Goal: Task Accomplishment & Management: Manage account settings

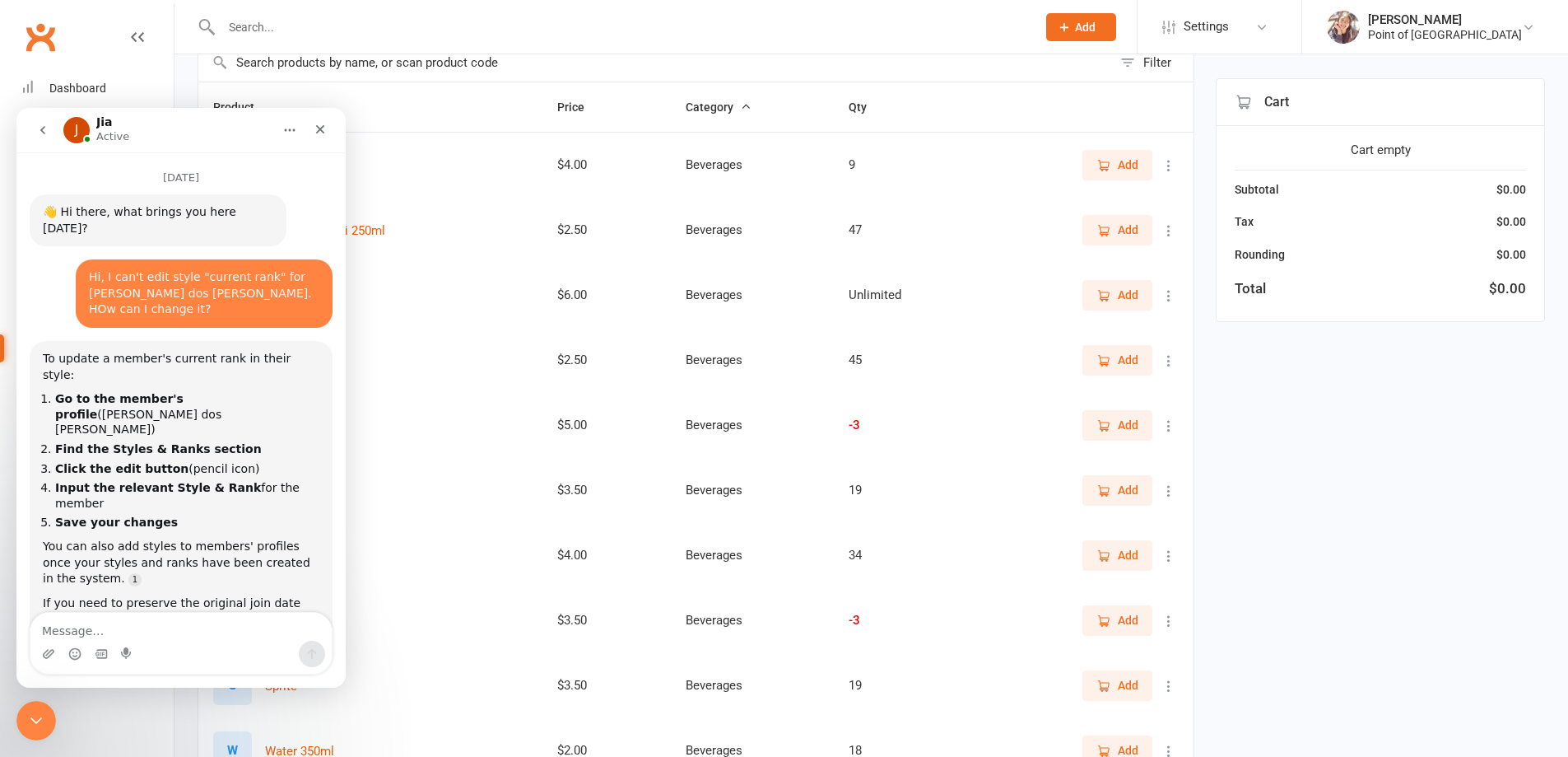
scroll to position [3, 0]
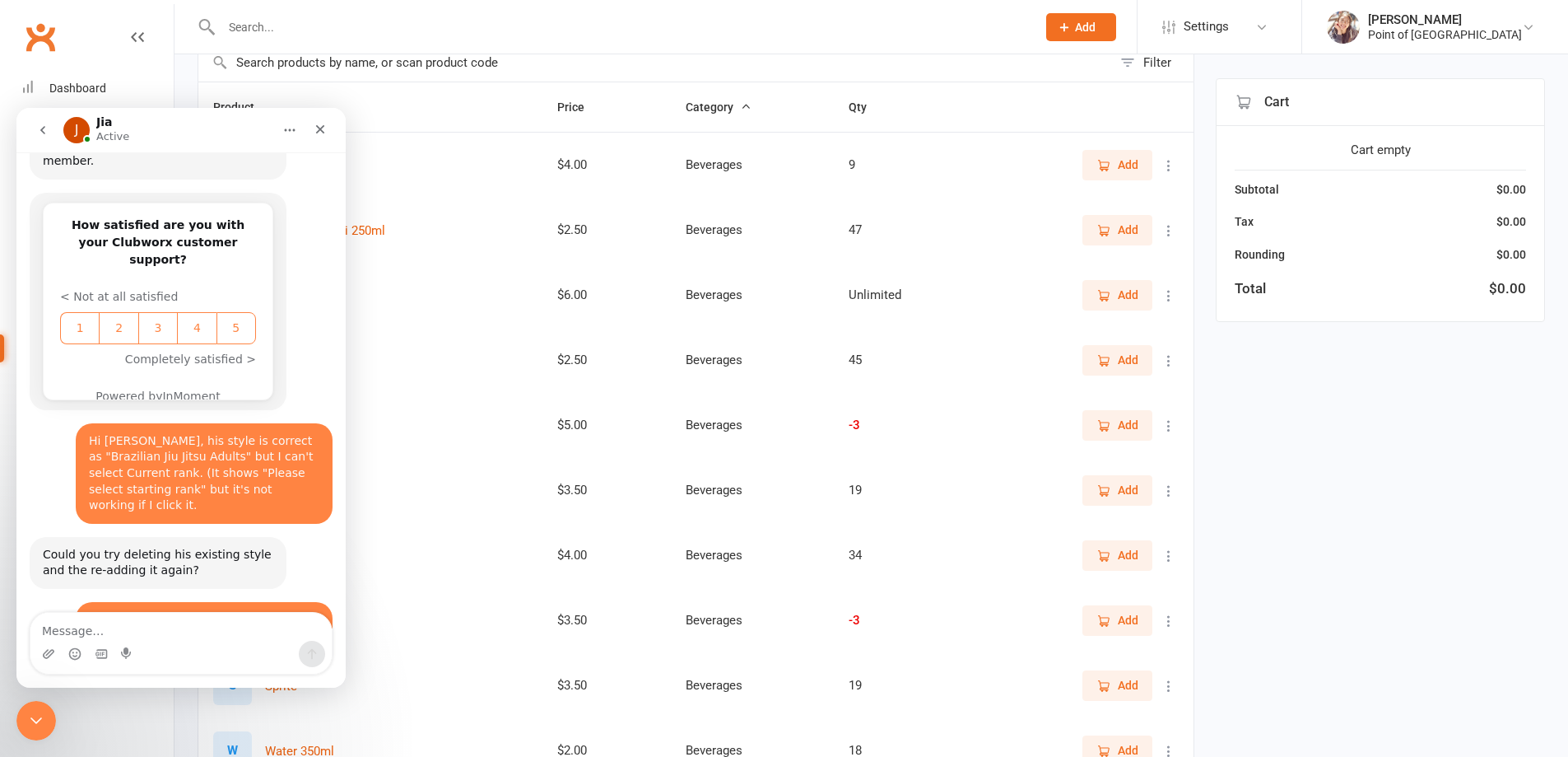
click at [177, 628] on textarea "Message…" at bounding box center [180, 627] width 301 height 28
type textarea "ok thank you, I will try and get back to you"
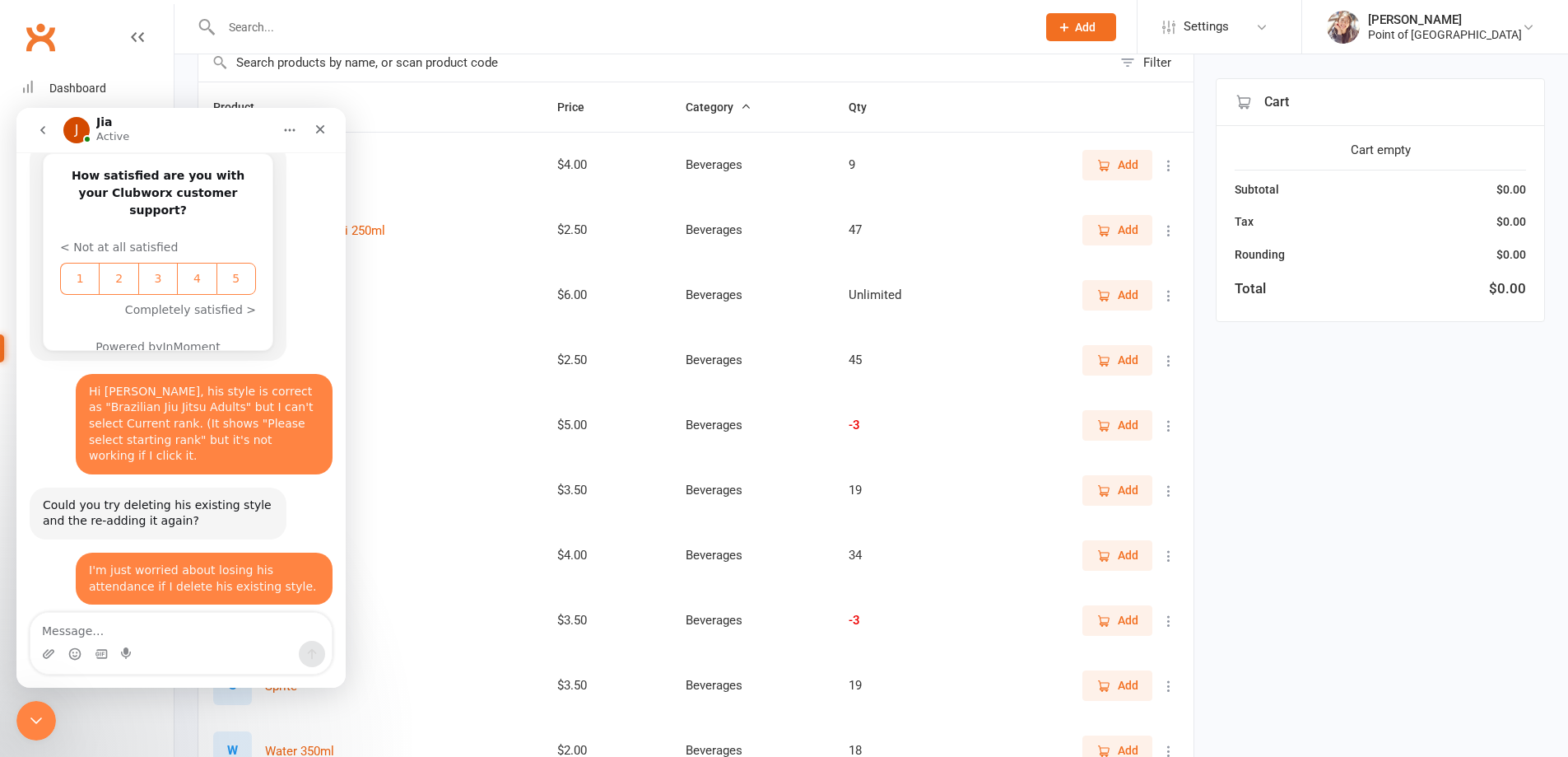
click at [377, 16] on input "text" at bounding box center [620, 27] width 809 height 23
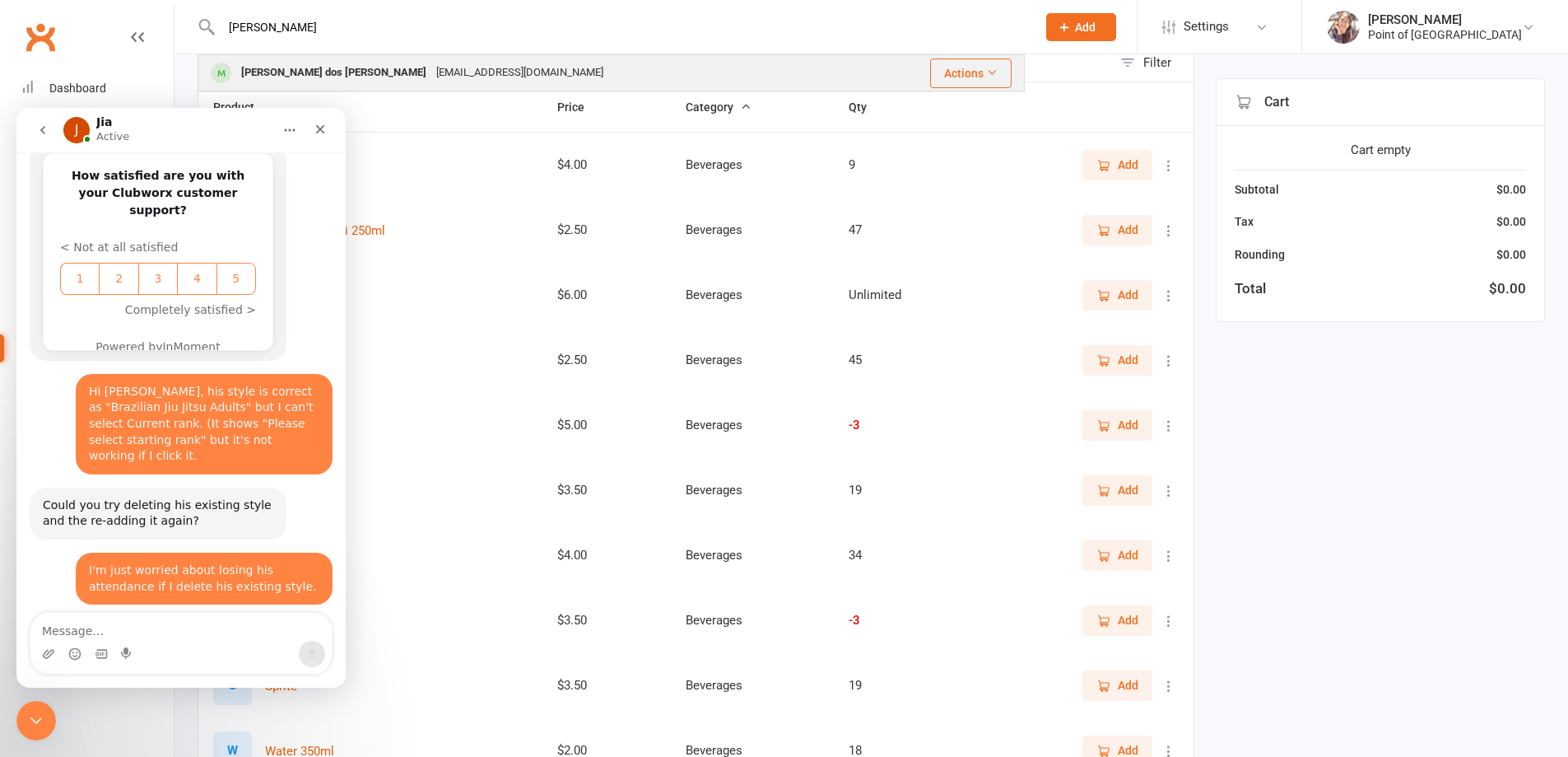
type input "[PERSON_NAME]"
click at [431, 73] on div "[EMAIL_ADDRESS][DOMAIN_NAME]" at bounding box center [520, 73] width 177 height 24
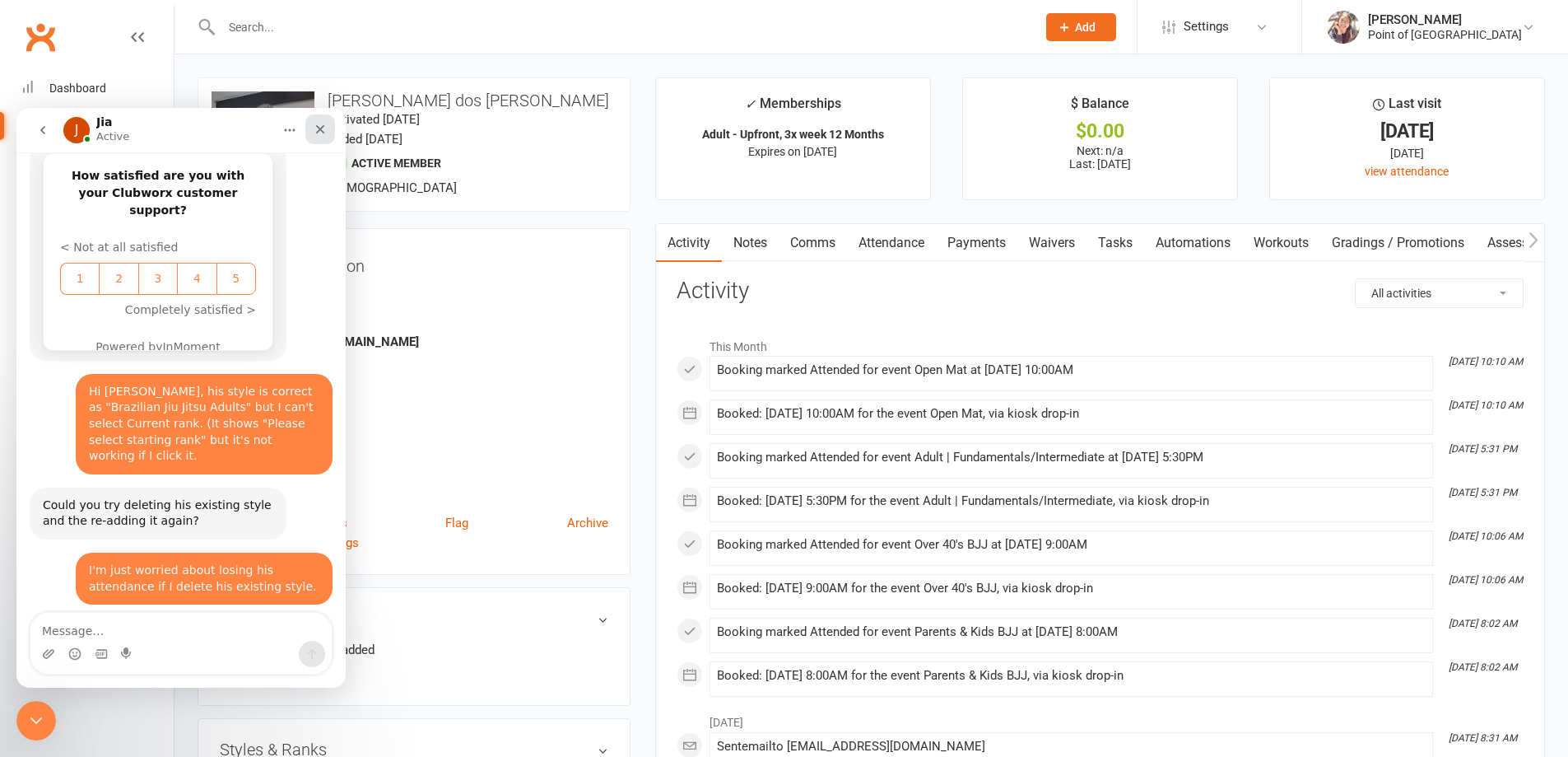
click at [324, 132] on icon "Close" at bounding box center [321, 130] width 9 height 9
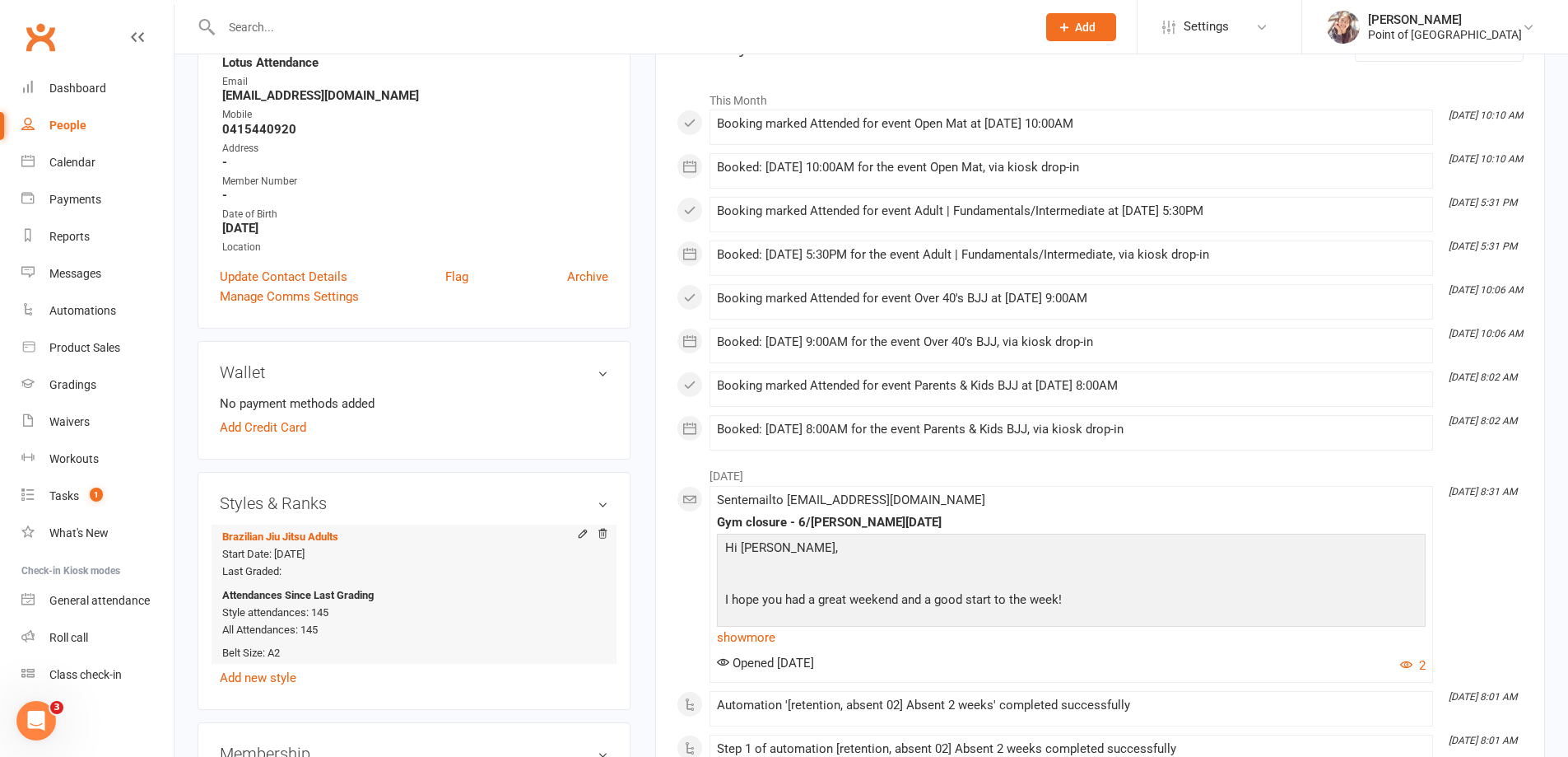
scroll to position [268, 0]
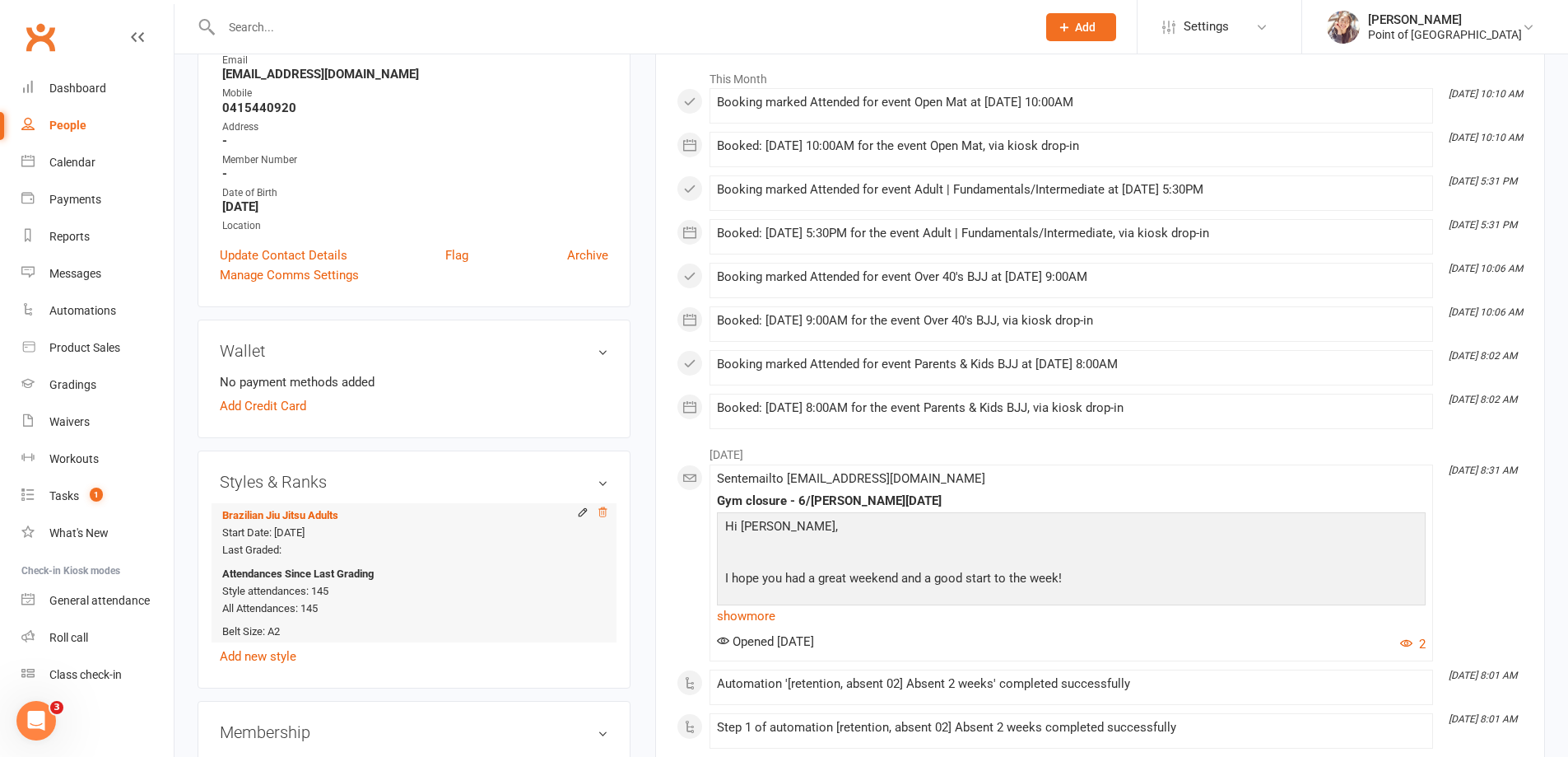
click at [600, 510] on icon at bounding box center [603, 513] width 11 height 11
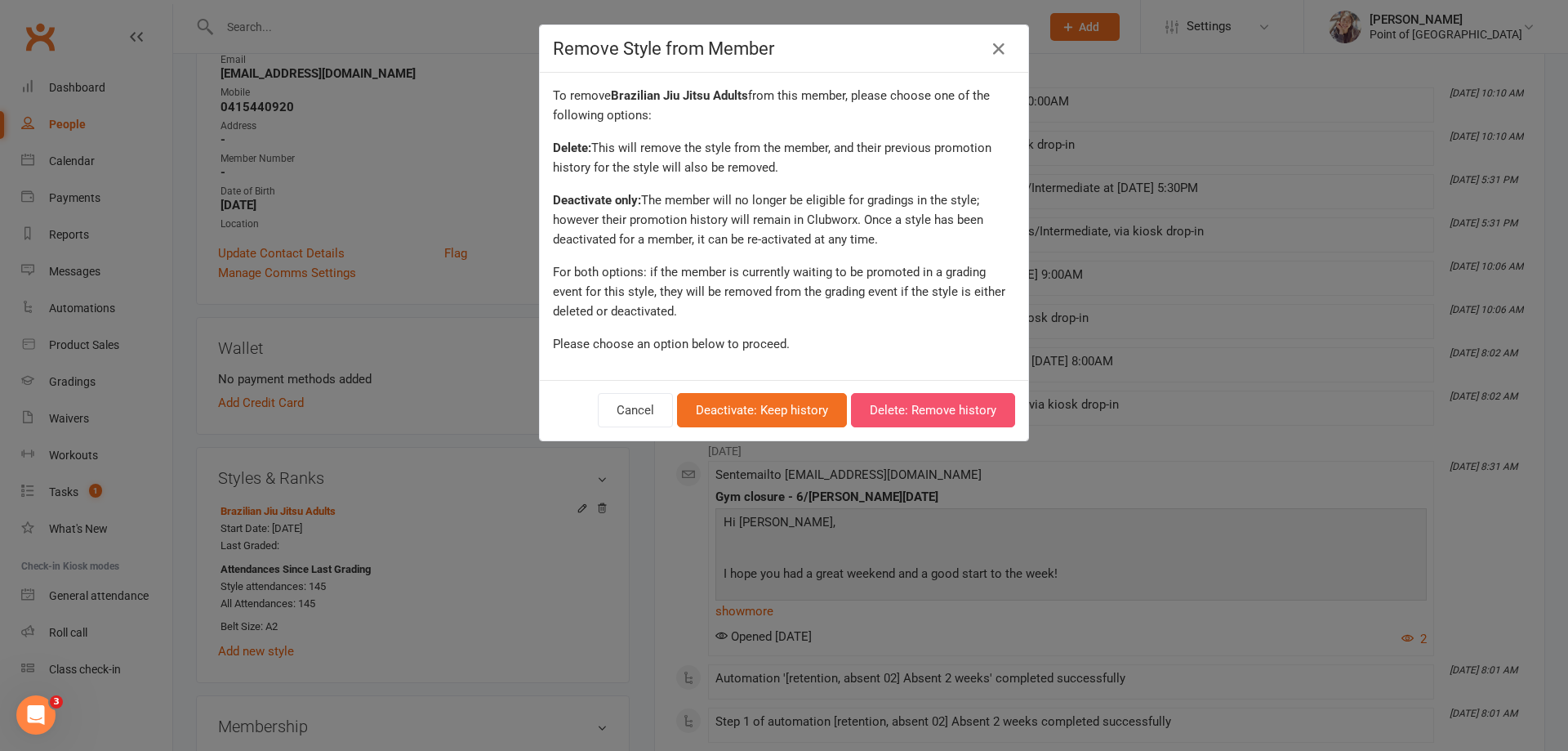
click at [956, 406] on button "Delete: Remove history" at bounding box center [932, 410] width 164 height 35
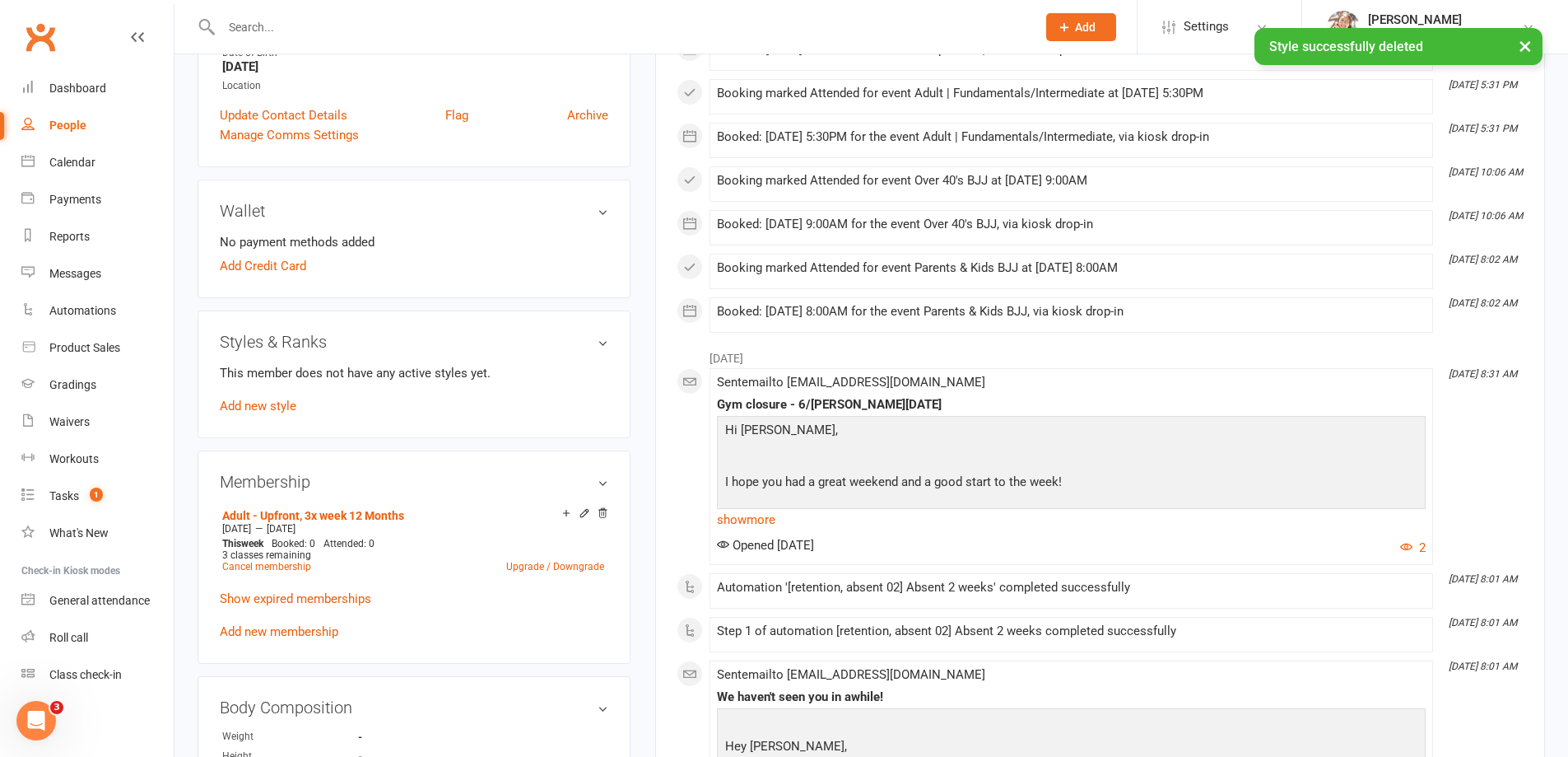
scroll to position [453, 0]
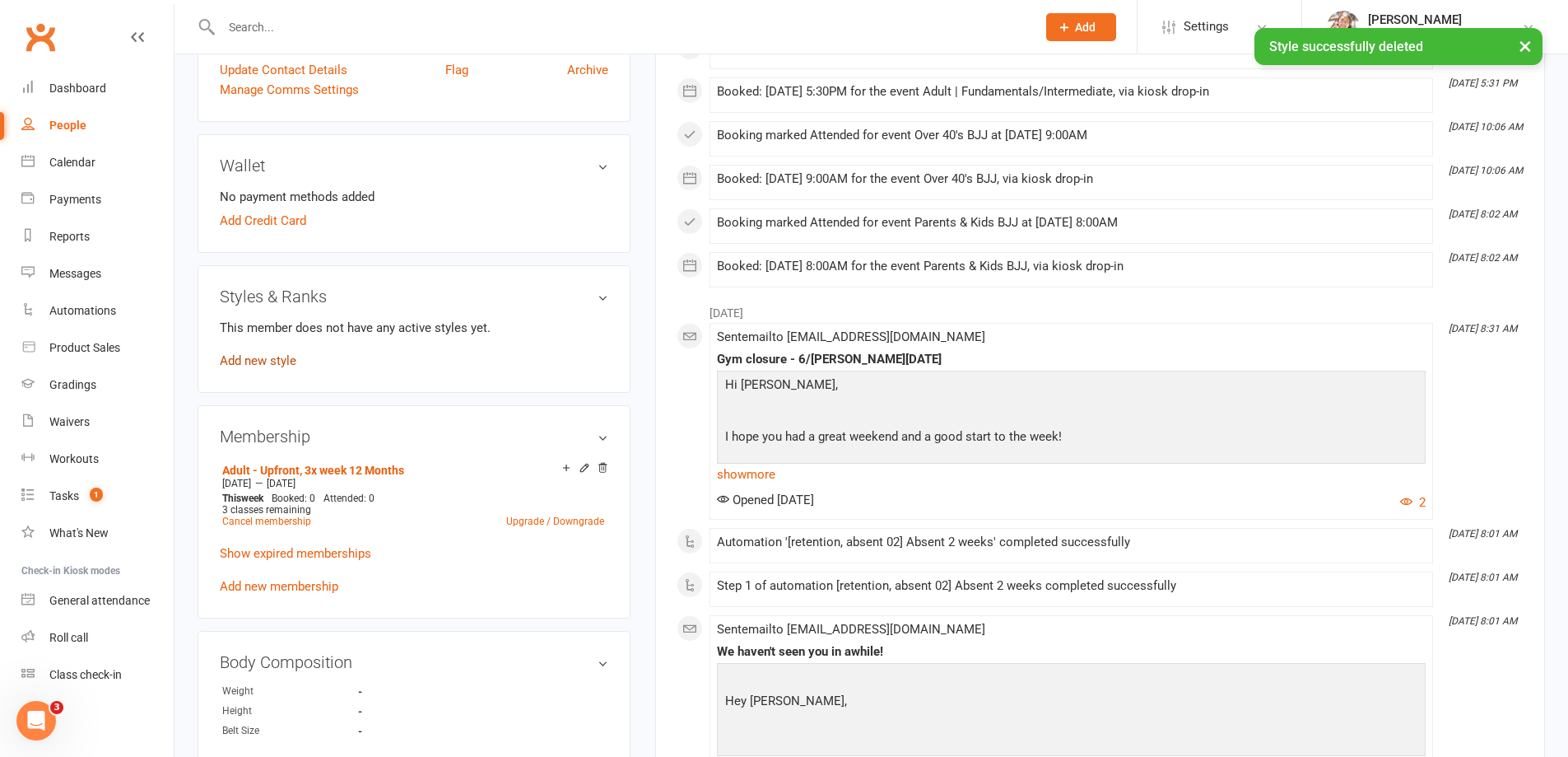
click at [267, 362] on link "Add new style" at bounding box center [258, 361] width 76 height 15
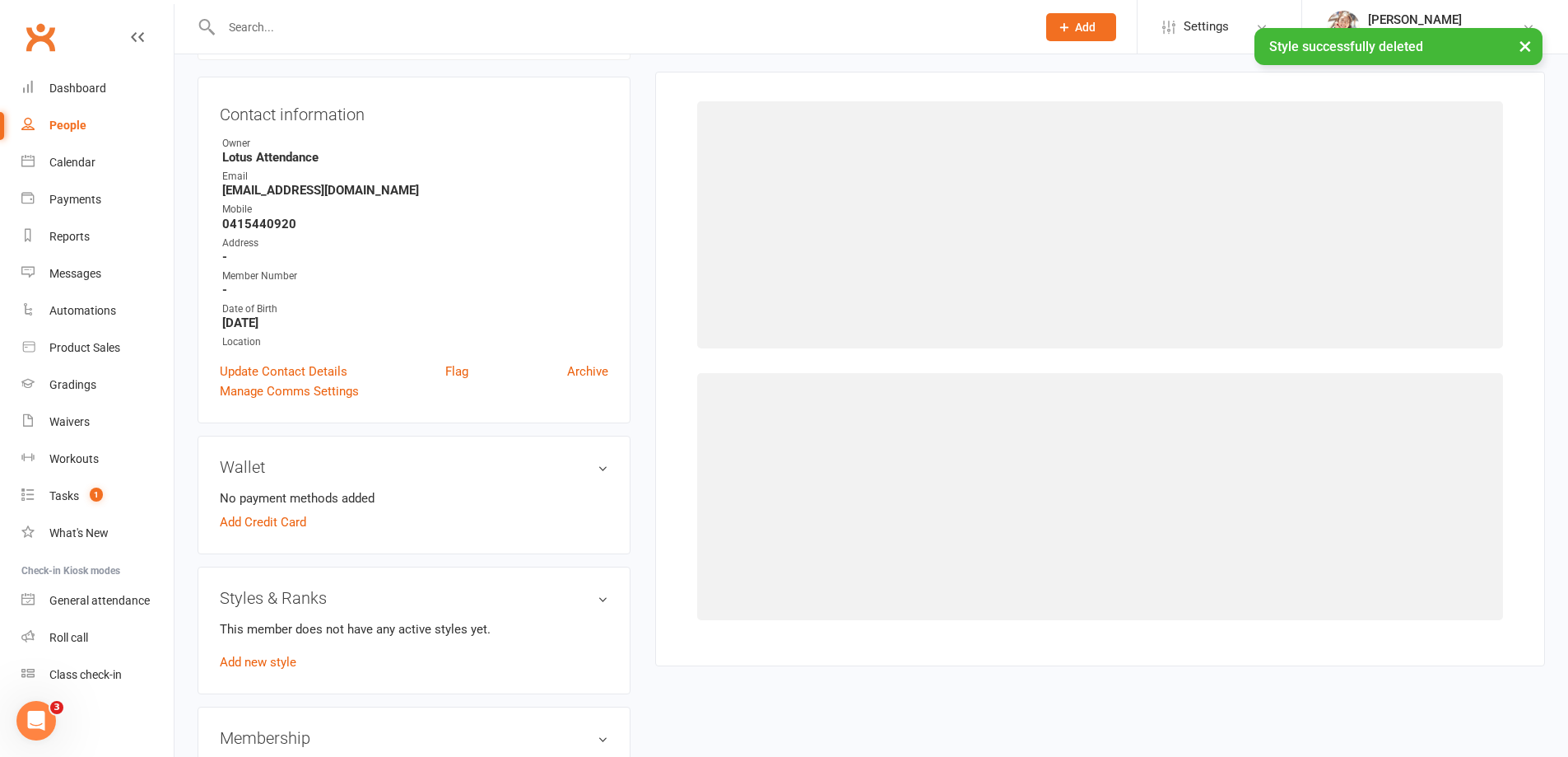
scroll to position [141, 0]
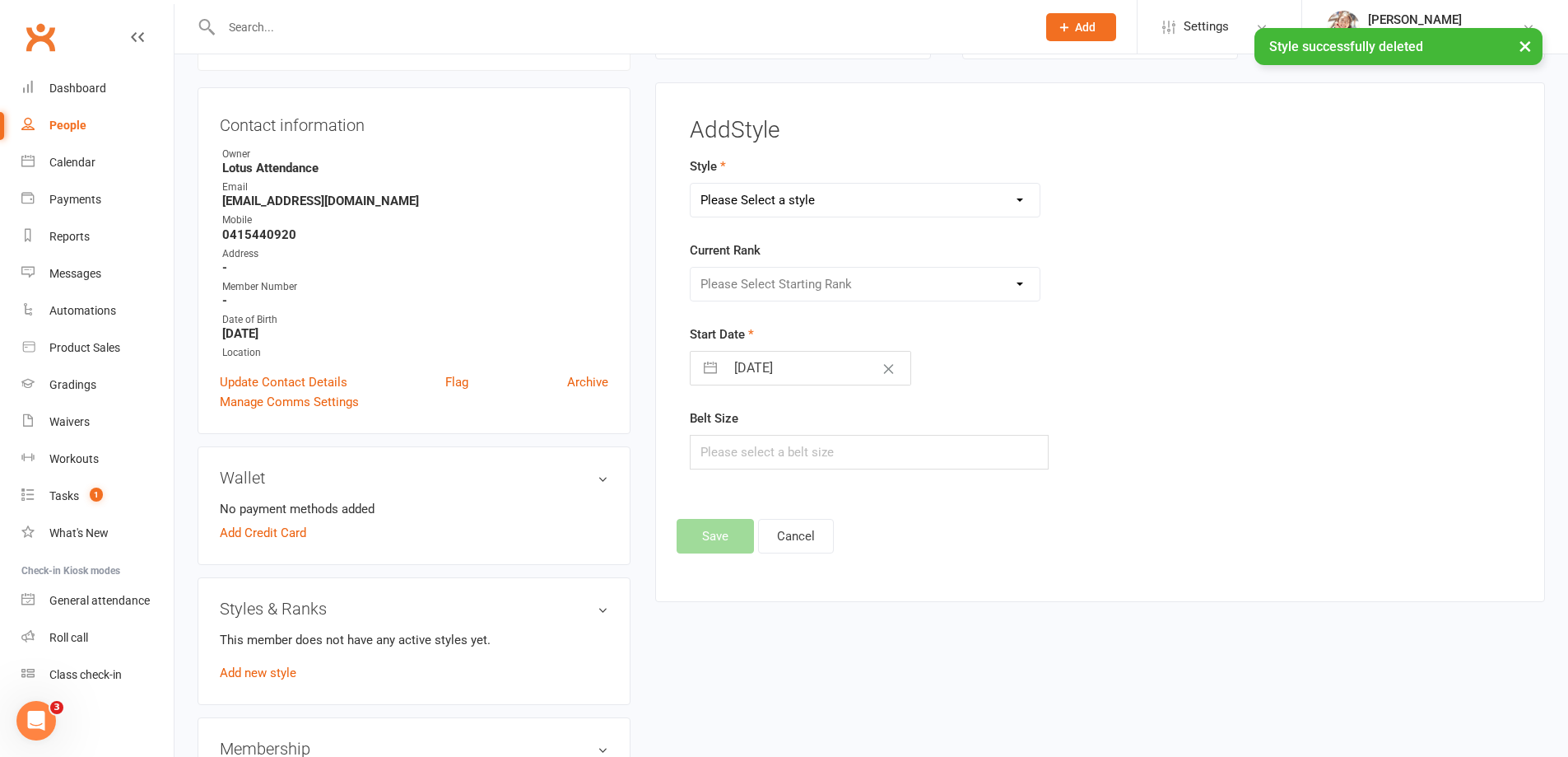
click at [881, 203] on select "Please Select a style Brazilian Jiu Jitsu Adults Brazilian Jiu Jitsu Kids Kickb…" at bounding box center [865, 200] width 350 height 33
select select "1724"
click at [691, 184] on select "Please Select a style Brazilian Jiu Jitsu Adults Brazilian Jiu Jitsu Kids Kickb…" at bounding box center [865, 200] width 350 height 33
click at [796, 294] on select "Please Select Starting Rank White Belt White Belt 1 Stripe White Belt 2 Stripes…" at bounding box center [865, 284] width 350 height 33
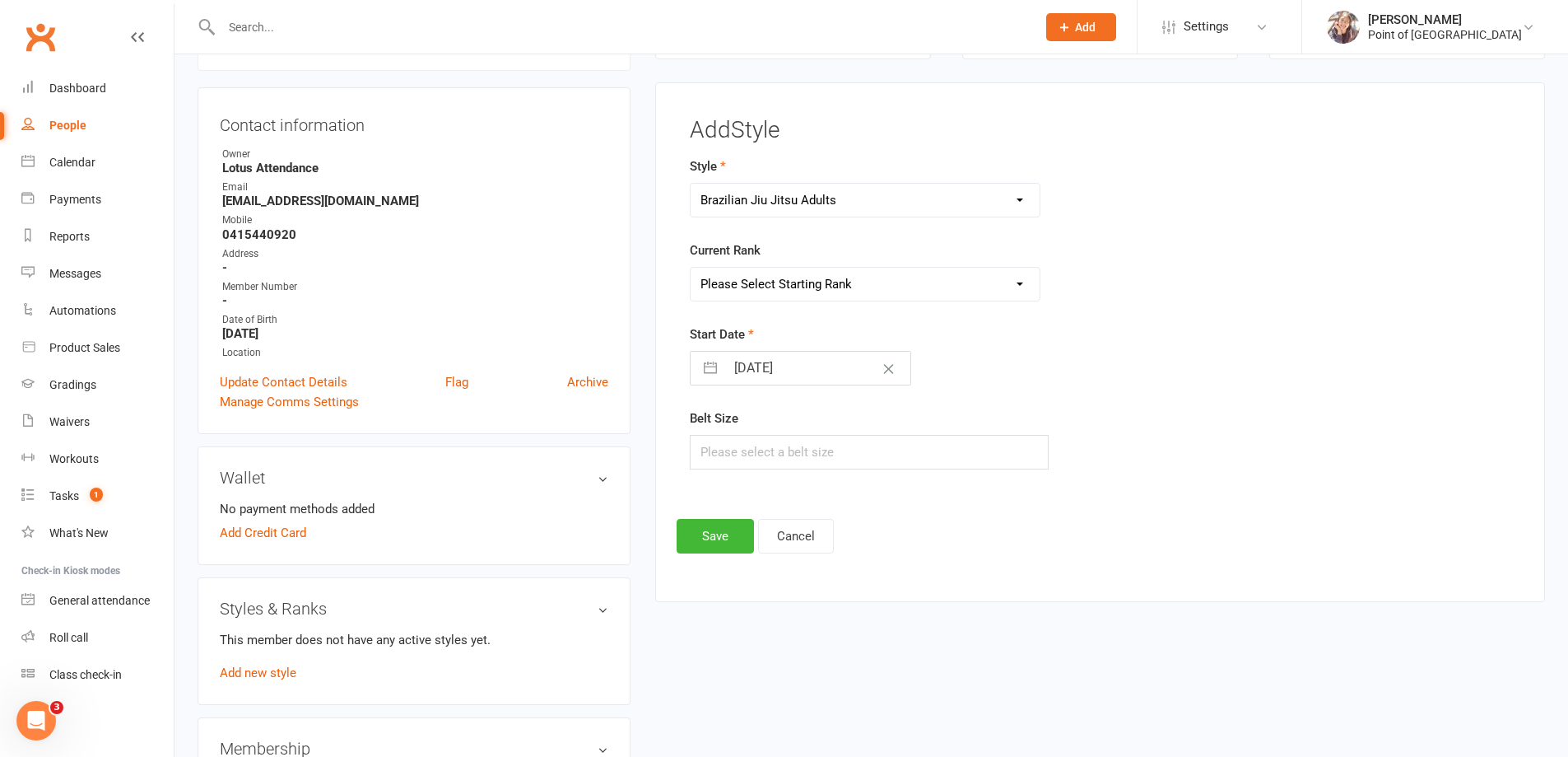
select select "16806"
click at [691, 268] on select "Please Select Starting Rank White Belt White Belt 1 Stripe White Belt 2 Stripes…" at bounding box center [865, 284] width 350 height 33
click at [780, 378] on input "[DATE]" at bounding box center [818, 368] width 185 height 33
select select "8"
select select "2025"
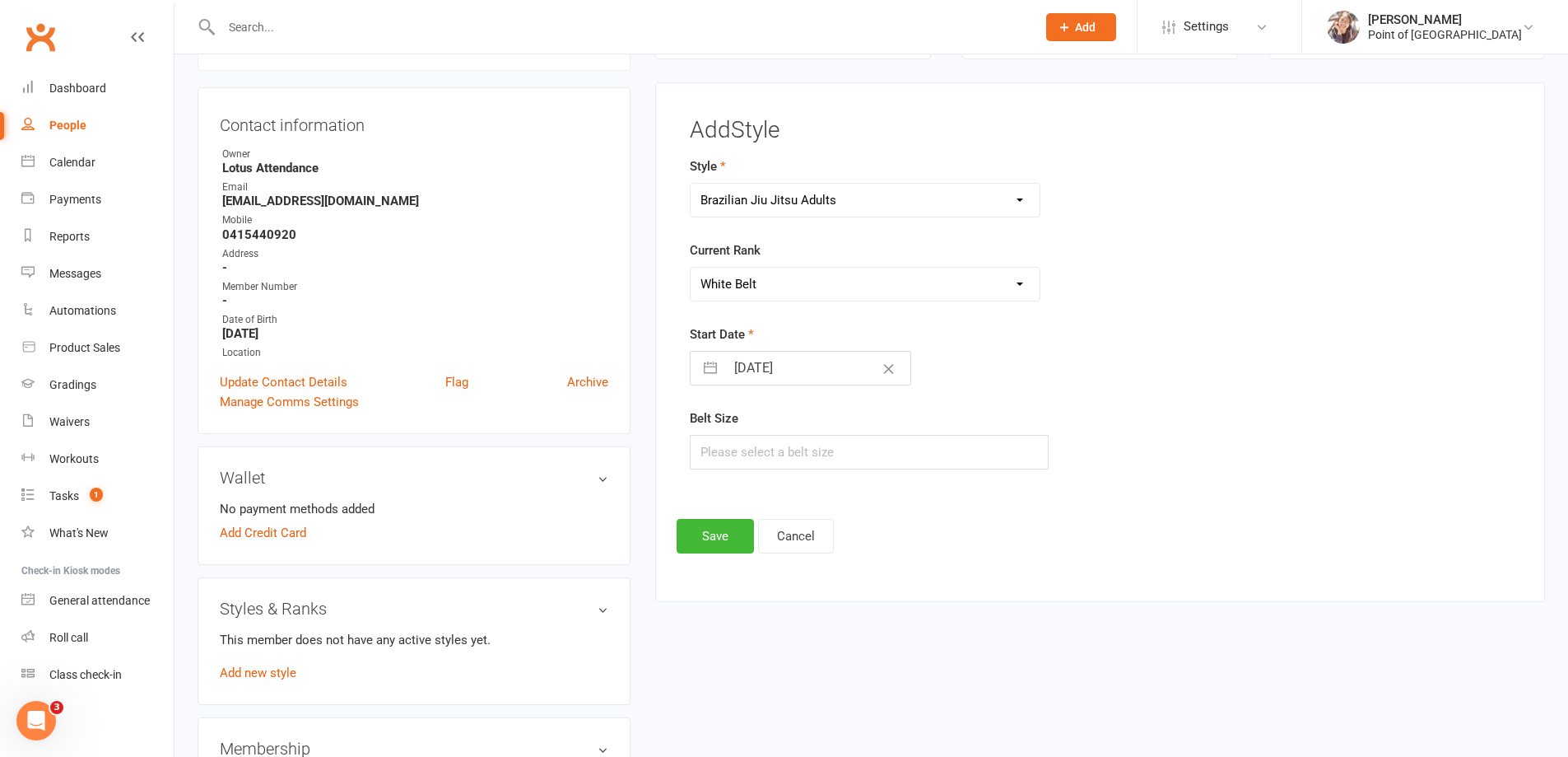
select select "9"
select select "2025"
select select "10"
select select "2025"
click at [786, 429] on select "January February March April May June July August September October November De…" at bounding box center [795, 434] width 90 height 19
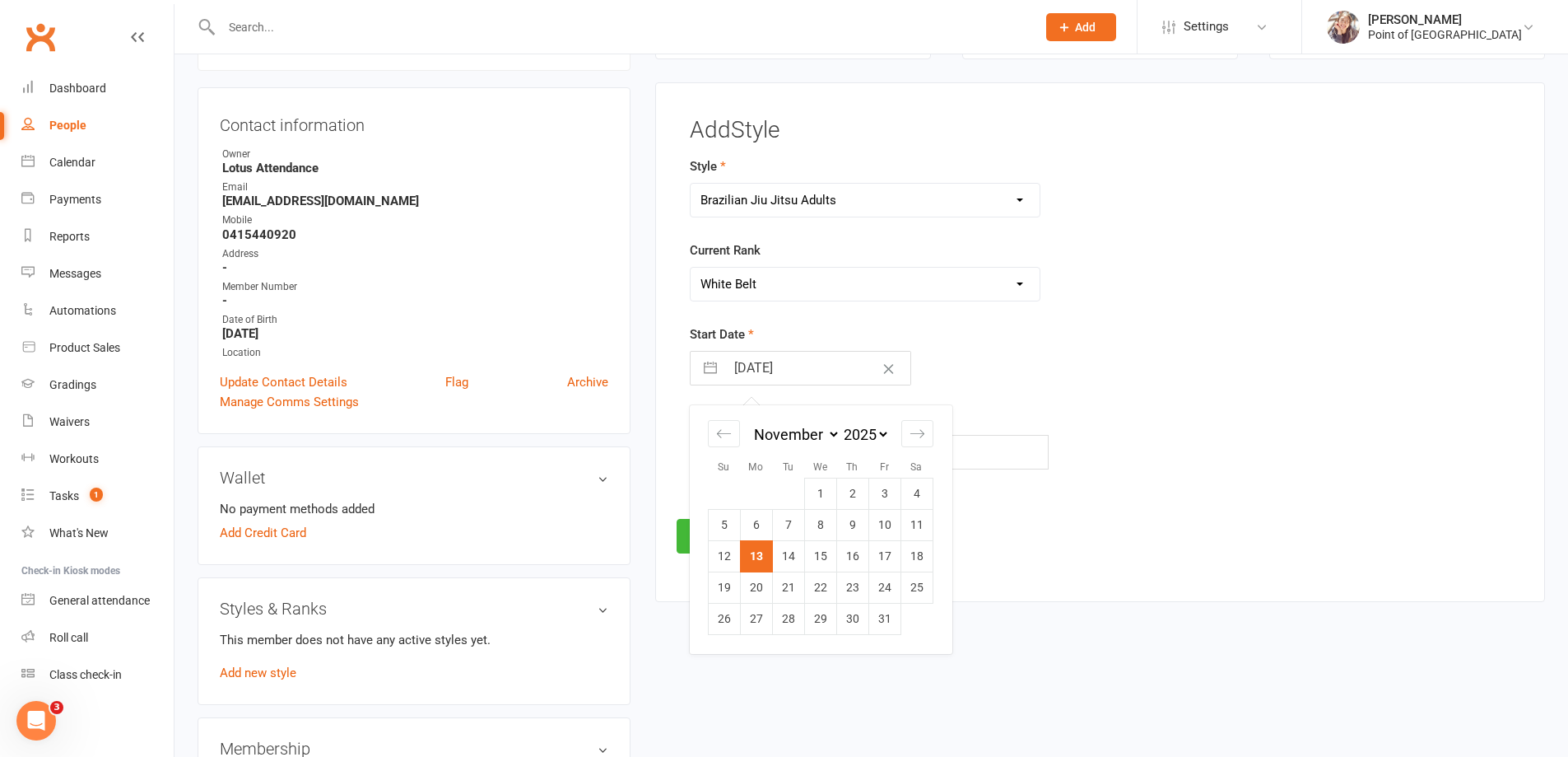
select select "9"
select select "11"
select select "2025"
click at [880, 442] on select "2035 2034 2033 2032 2031 2030 2029 2028 2027 2026 2025 2024 2023 2022 2021 2020…" at bounding box center [865, 434] width 49 height 19
select select "9"
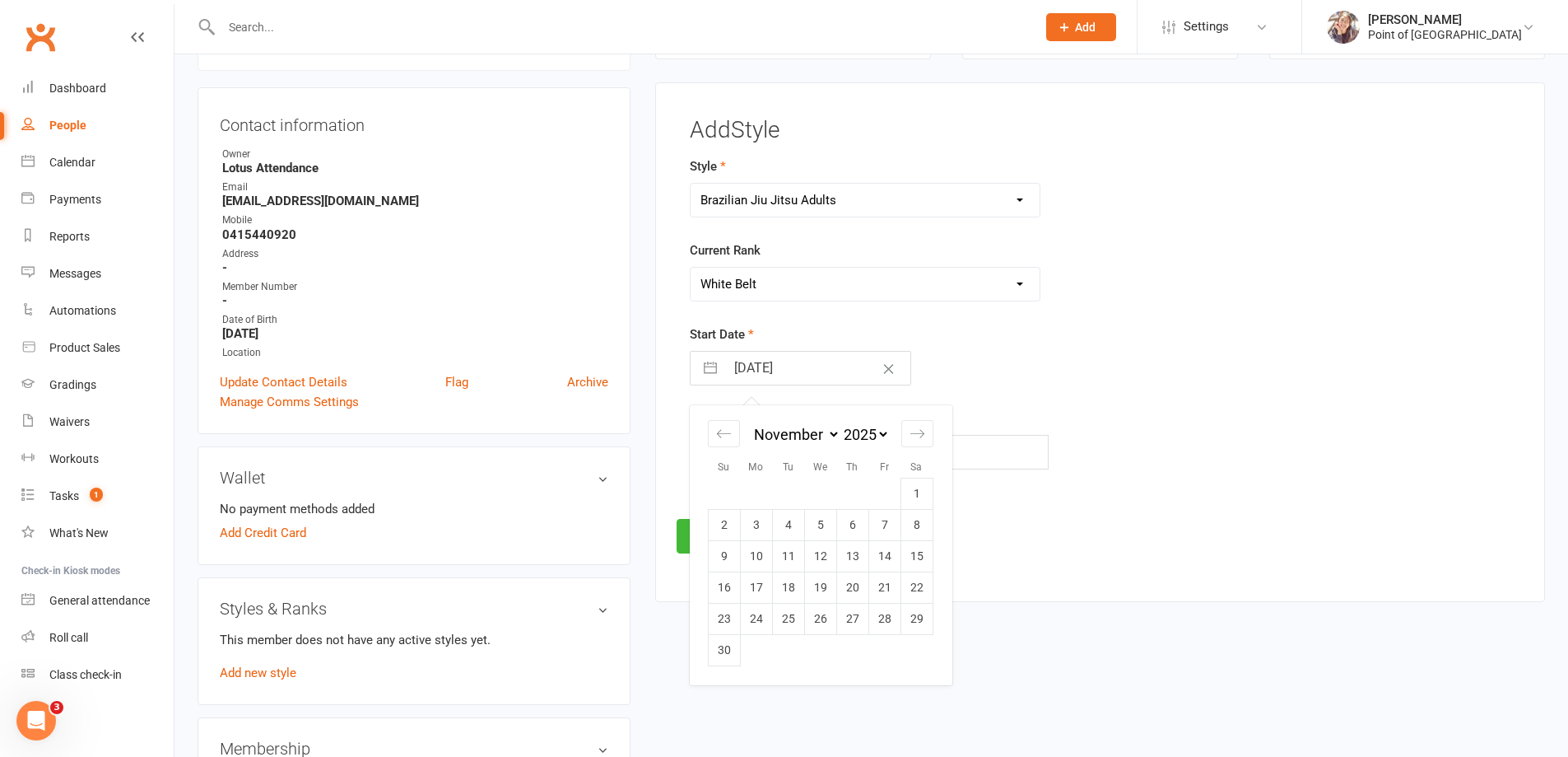
select select "2023"
select select "10"
select select "2023"
select select "11"
select select "2023"
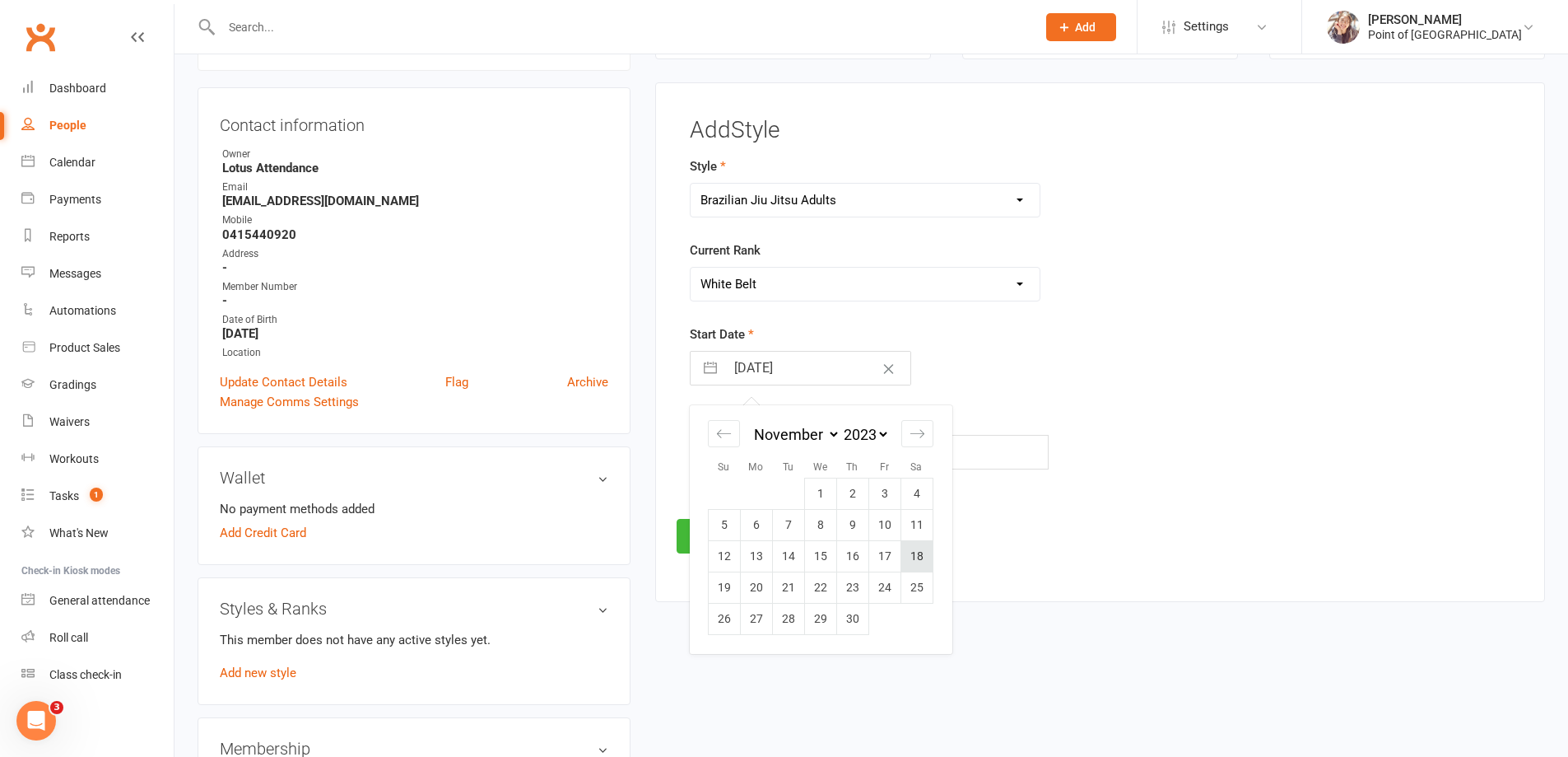
click at [922, 555] on td "18" at bounding box center [917, 555] width 32 height 31
type input "[DATE]"
click at [753, 455] on input "text" at bounding box center [869, 452] width 359 height 35
type input "A2"
click at [706, 533] on button "Save" at bounding box center [715, 536] width 77 height 35
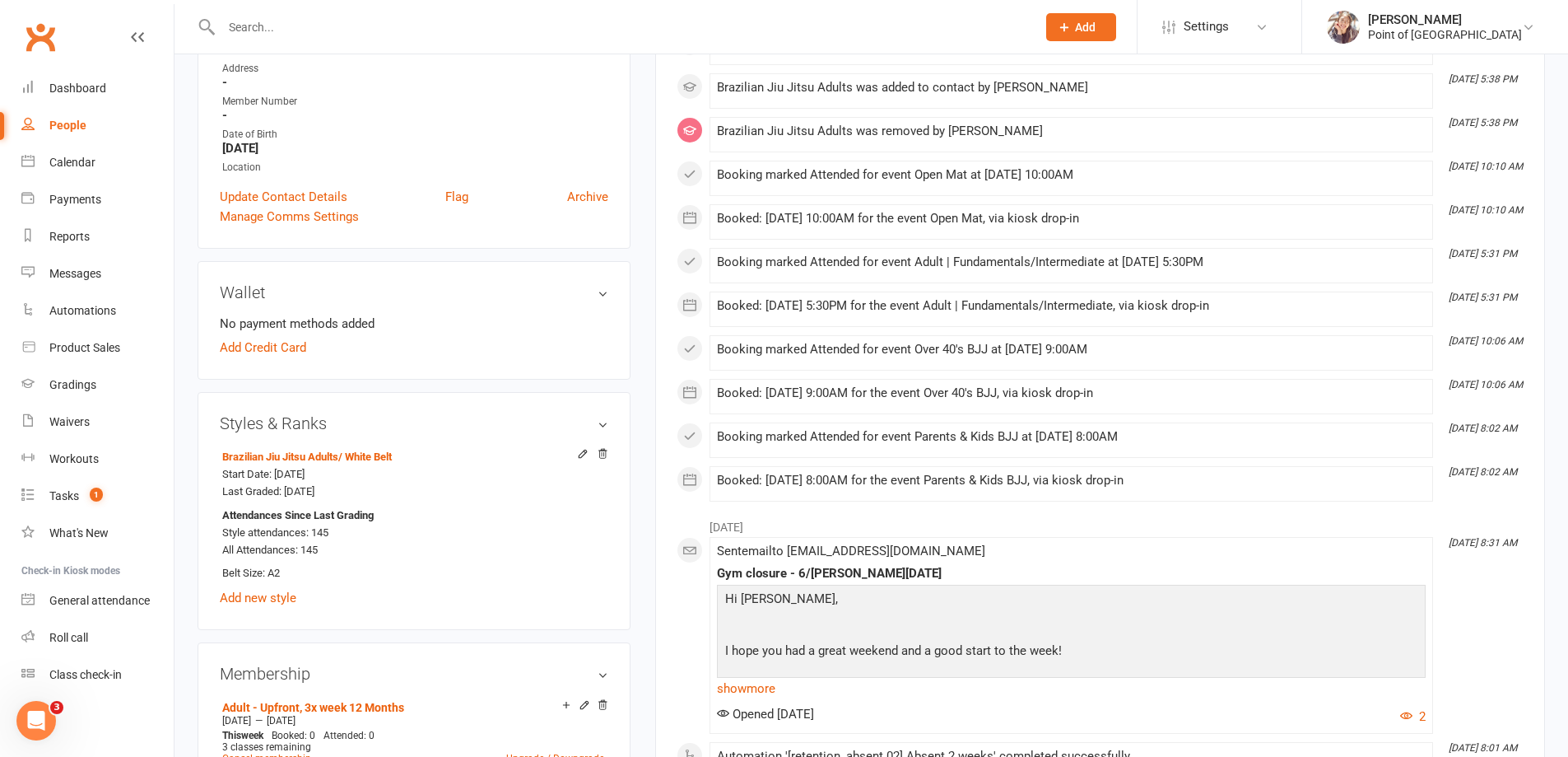
scroll to position [1416, 0]
